Goal: Task Accomplishment & Management: Use online tool/utility

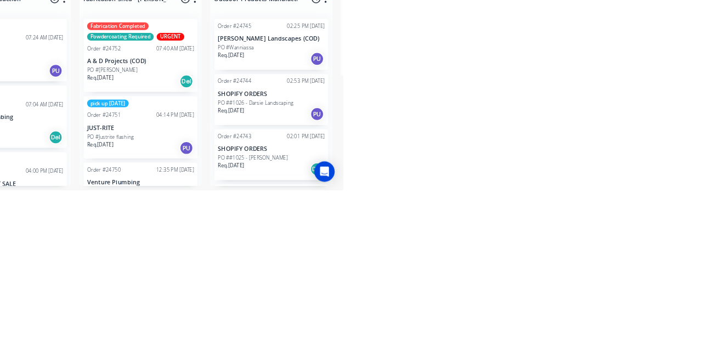
click at [623, 227] on p "SHOPIFY ORDERS" at bounding box center [609, 230] width 138 height 9
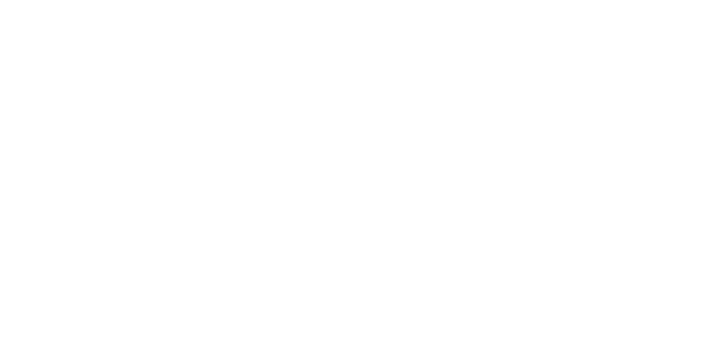
click at [610, 265] on button "Add labels" at bounding box center [584, 271] width 50 height 15
type input "Fab"
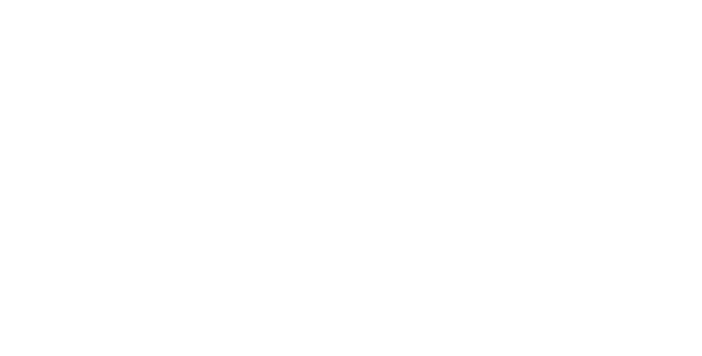
click at [513, 173] on div "Assigned to Add team member" at bounding box center [458, 145] width 110 height 116
click at [523, 64] on button "Close" at bounding box center [503, 61] width 40 height 18
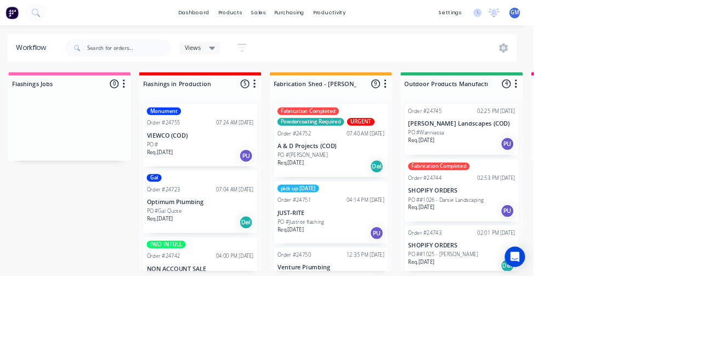
click at [432, 265] on div "pick up [DATE] Order #24751 04:14 PM [DATE] JUST-RITE PO #Justrite flashing Req…" at bounding box center [440, 274] width 147 height 81
